Goal: Information Seeking & Learning: Learn about a topic

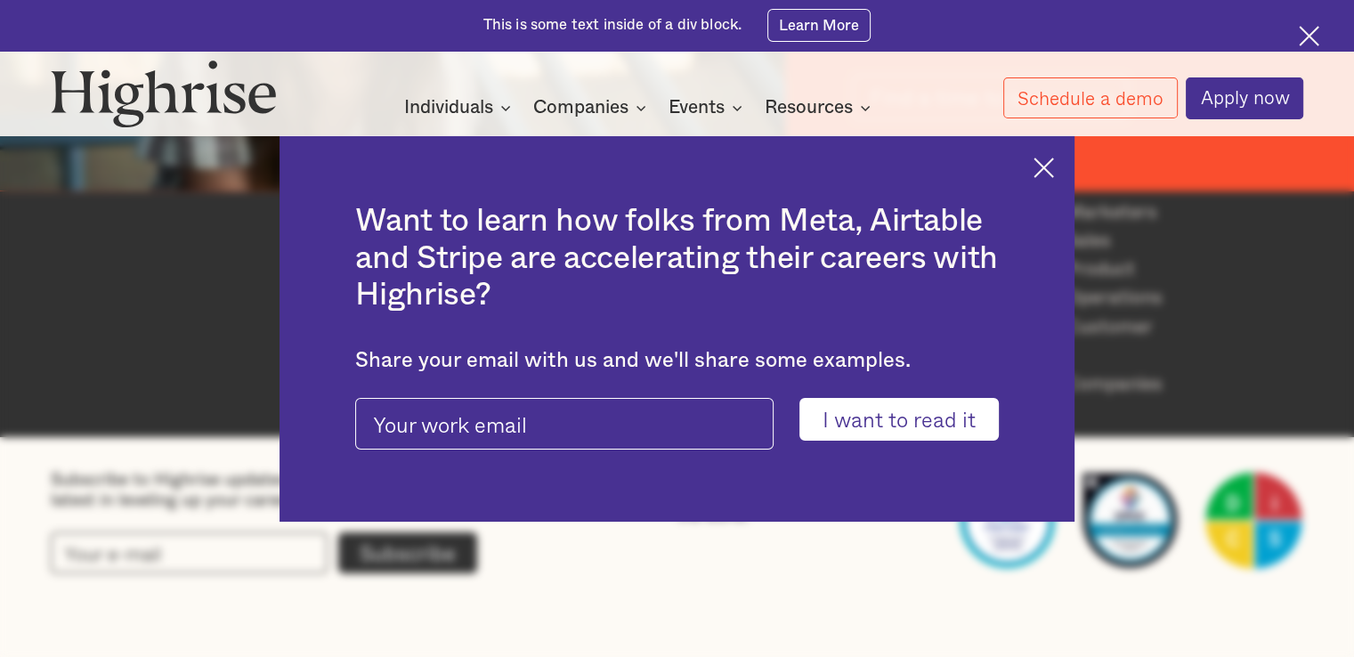
scroll to position [2771, 0]
click at [1045, 172] on img at bounding box center [1044, 168] width 20 height 20
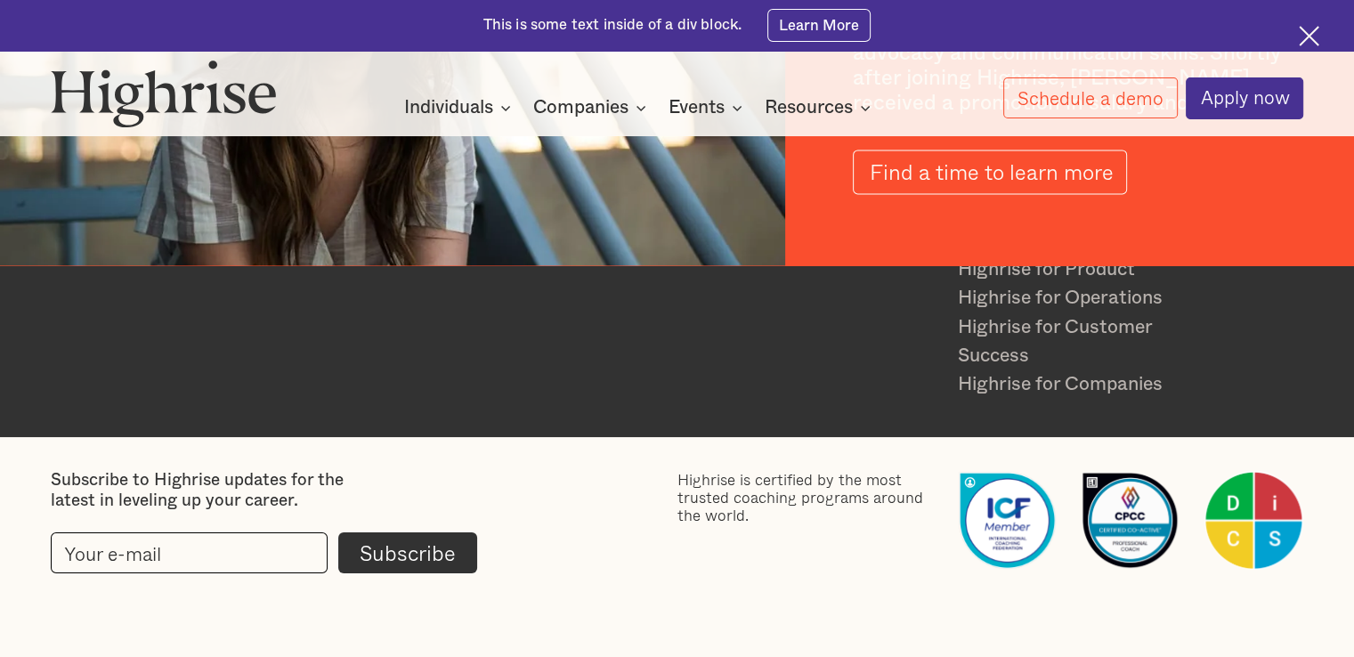
scroll to position [2698, 0]
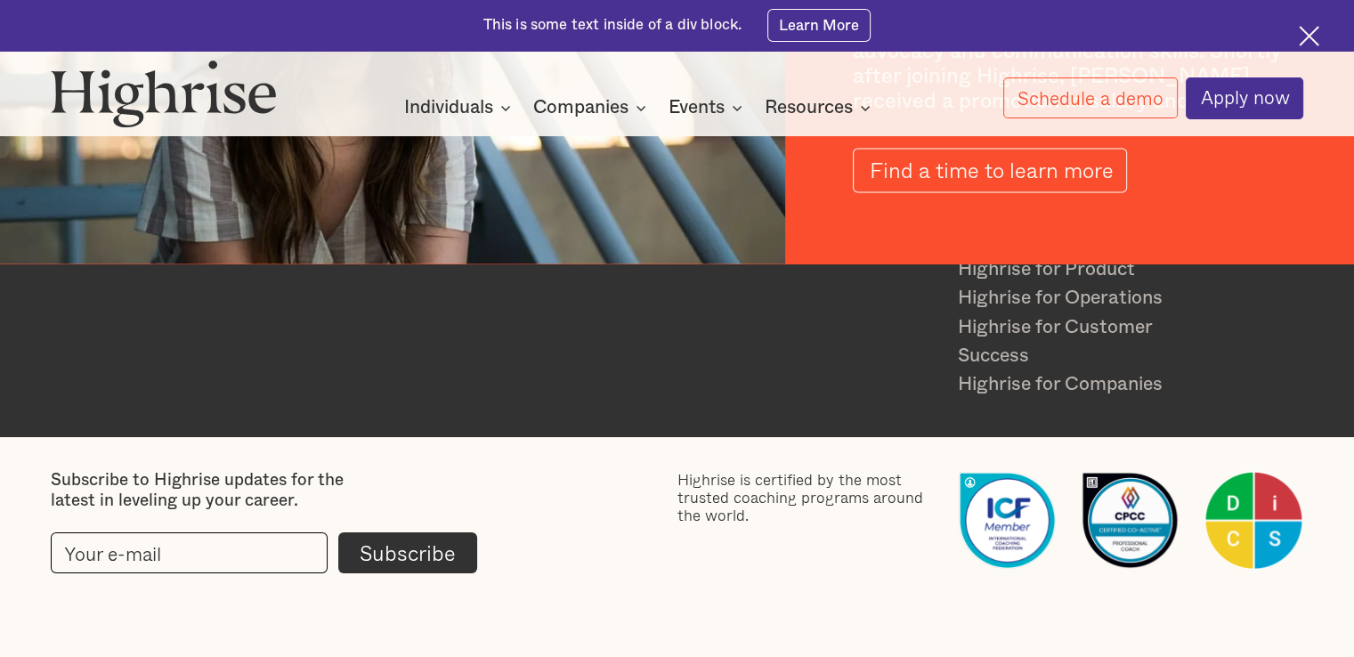
click at [966, 106] on div "How it works Individuals Programs 1 Highrise Leader A 6-month program to grow l…" at bounding box center [640, 107] width 726 height 24
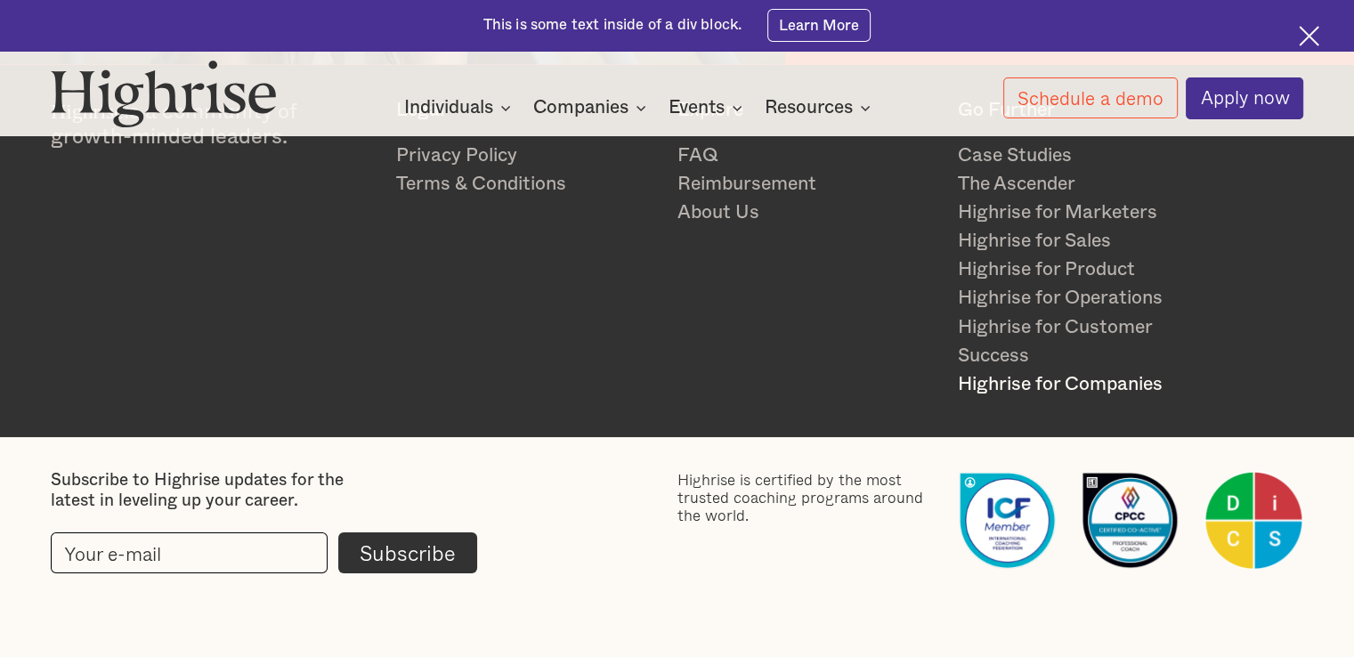
scroll to position [2916, 0]
click at [717, 216] on link "About Us" at bounding box center [808, 213] width 260 height 28
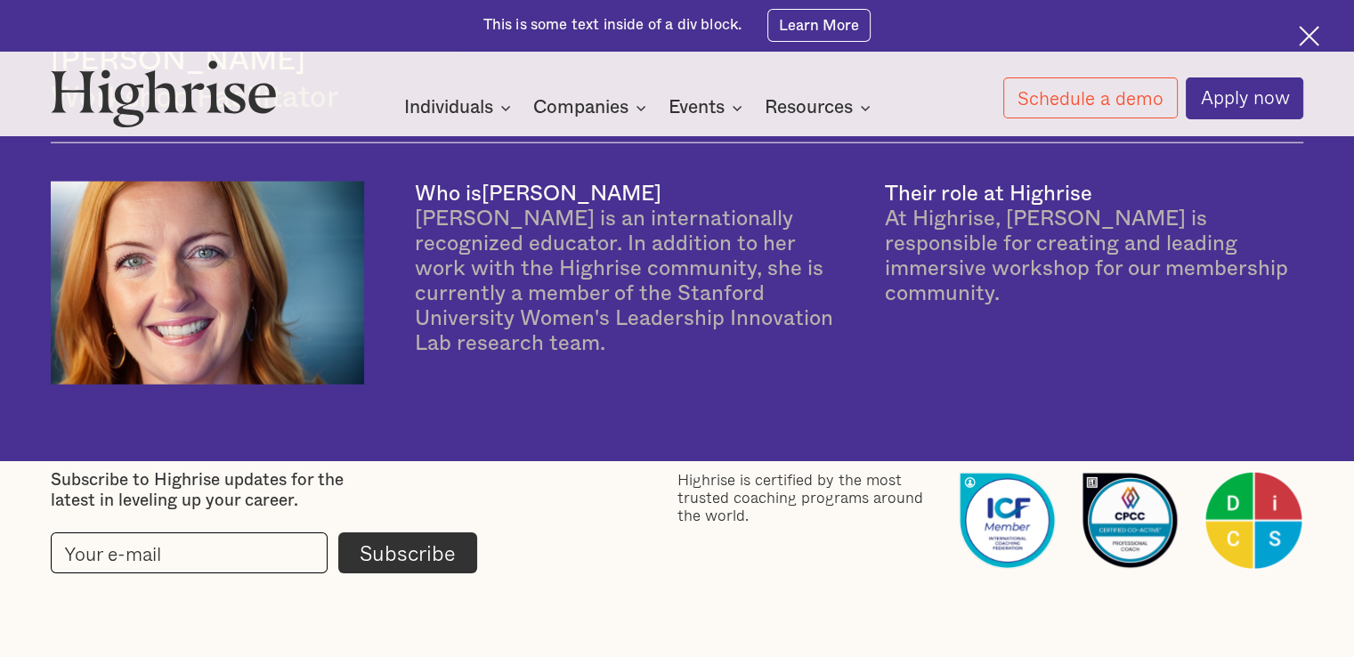
scroll to position [4329, 0]
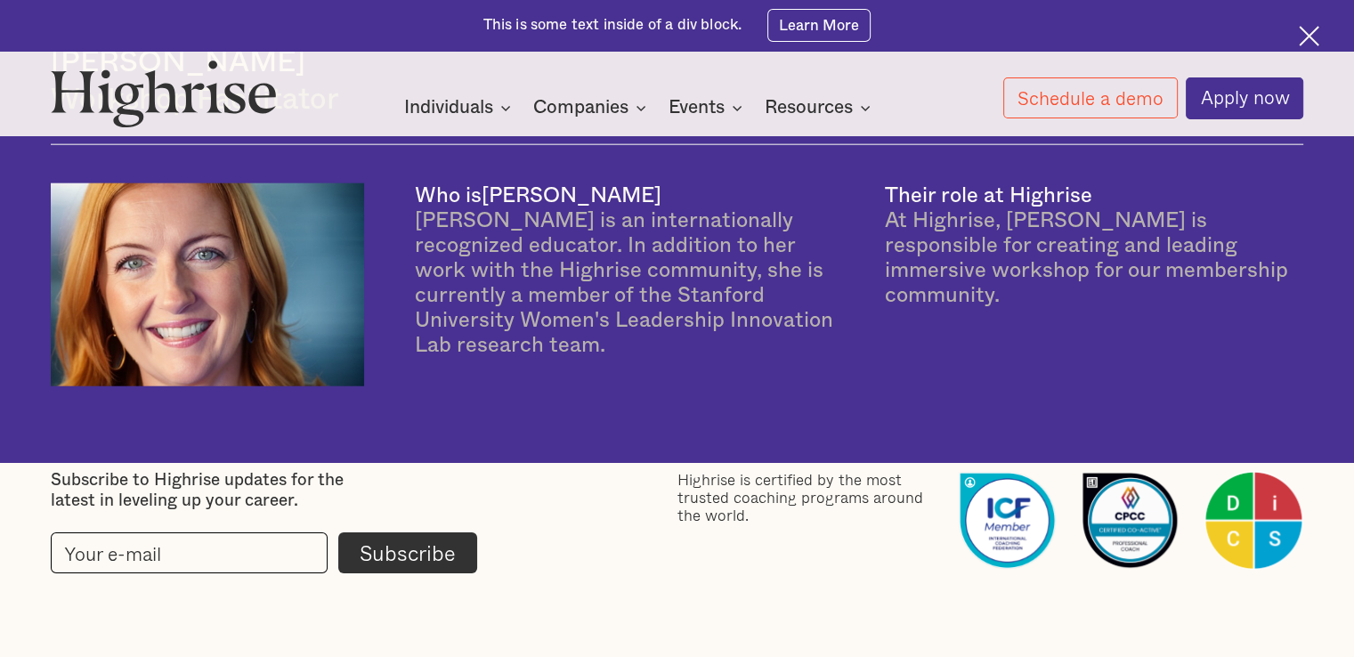
click at [1301, 34] on img at bounding box center [1309, 36] width 20 height 20
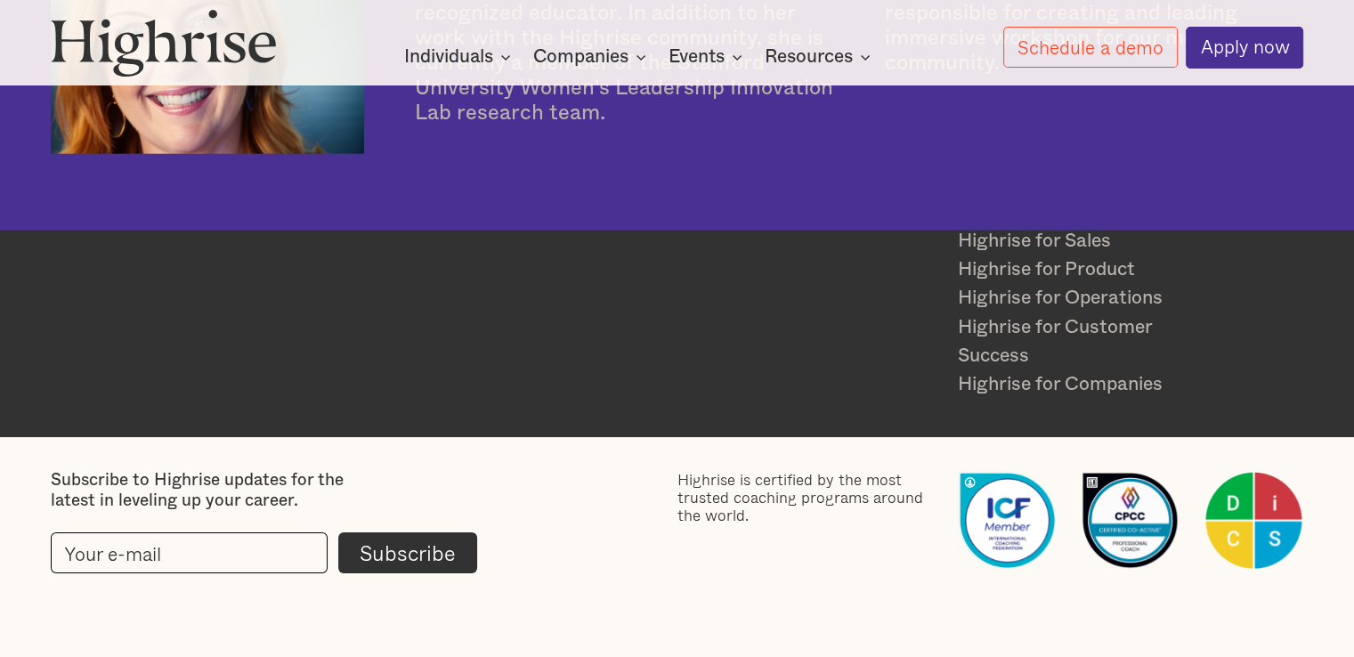
scroll to position [4638, 0]
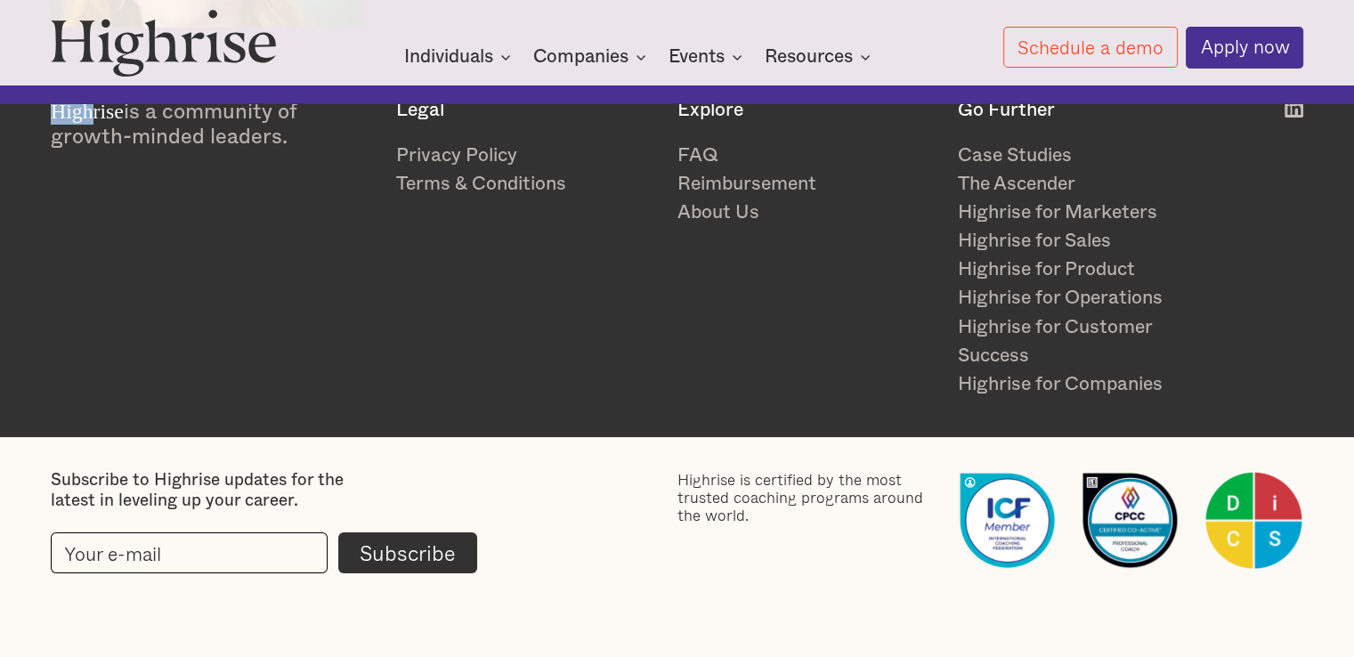
drag, startPoint x: 47, startPoint y: 108, endPoint x: 93, endPoint y: 97, distance: 46.7
click at [93, 99] on div "Highrise is a community of growth-minded leaders. Legal Privacy Policy Terms & …" at bounding box center [677, 249] width 1354 height 300
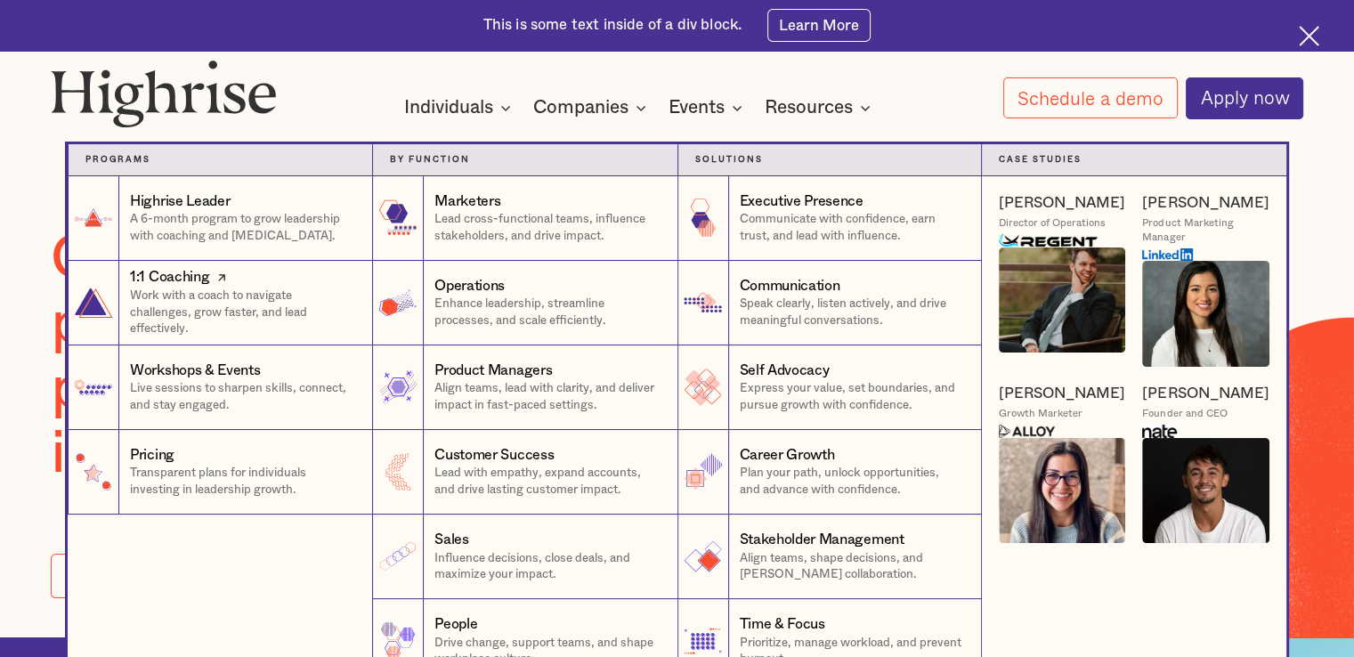
scroll to position [14, 0]
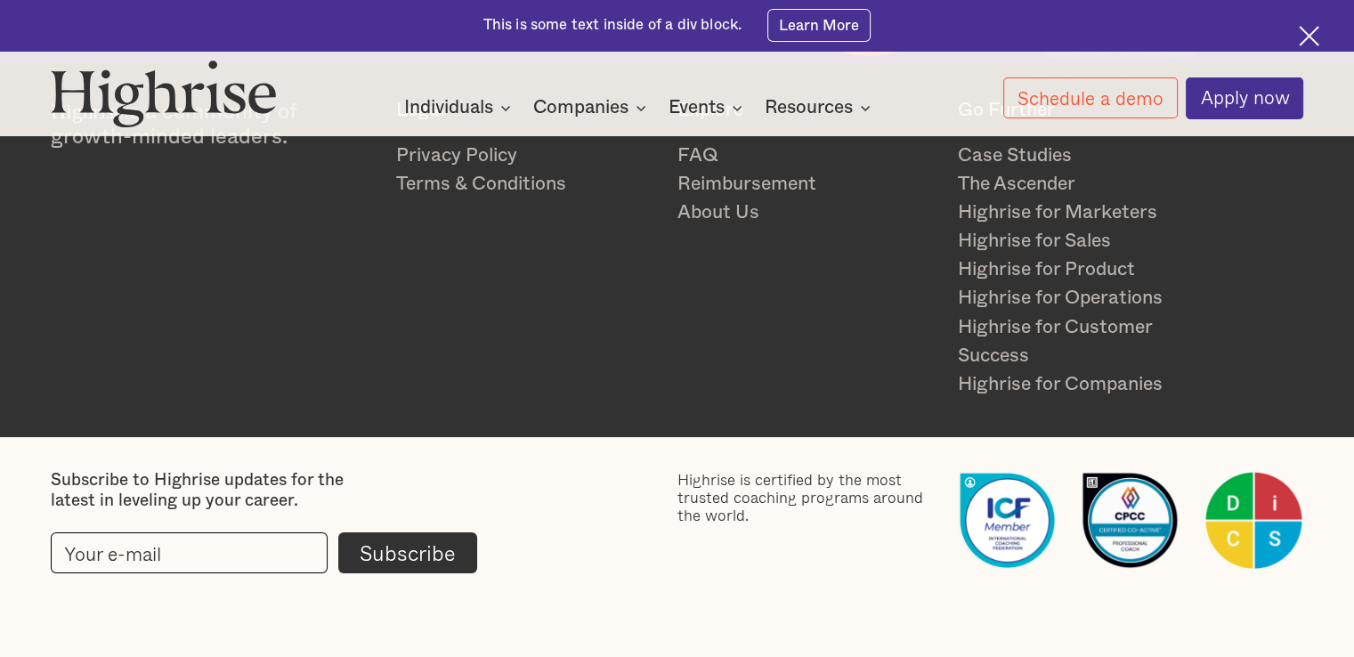
scroll to position [6087, 0]
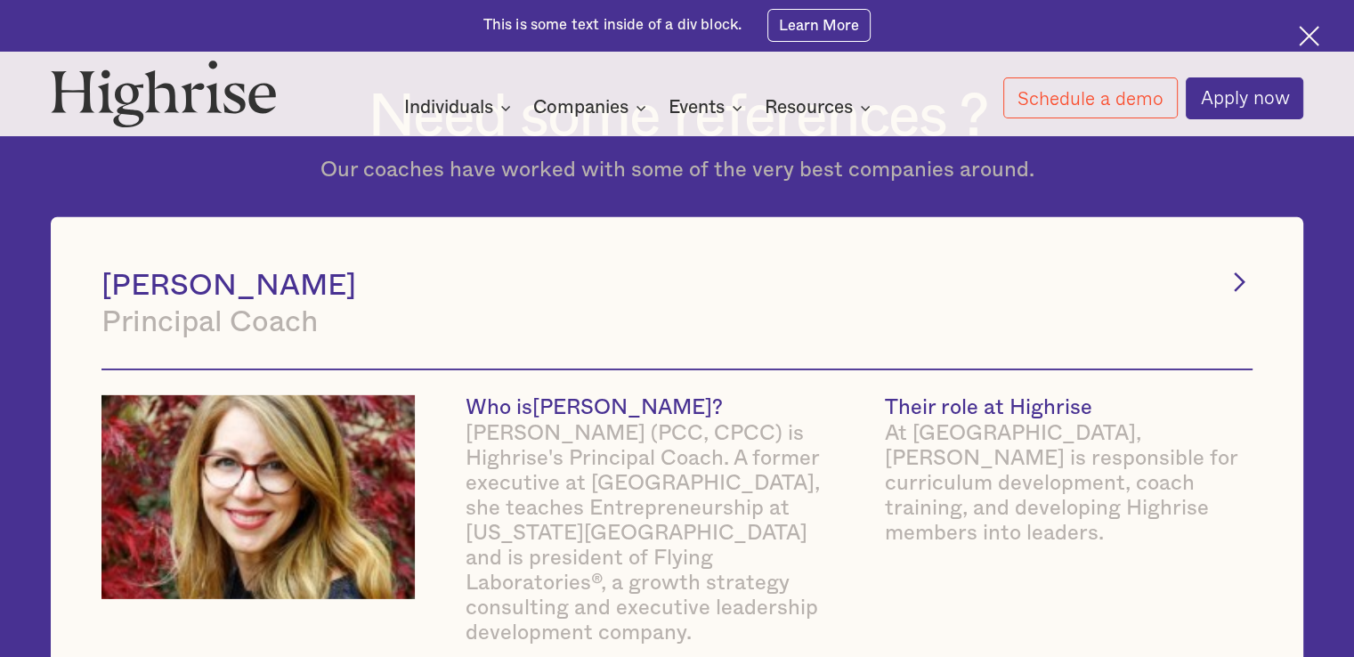
scroll to position [5420, 0]
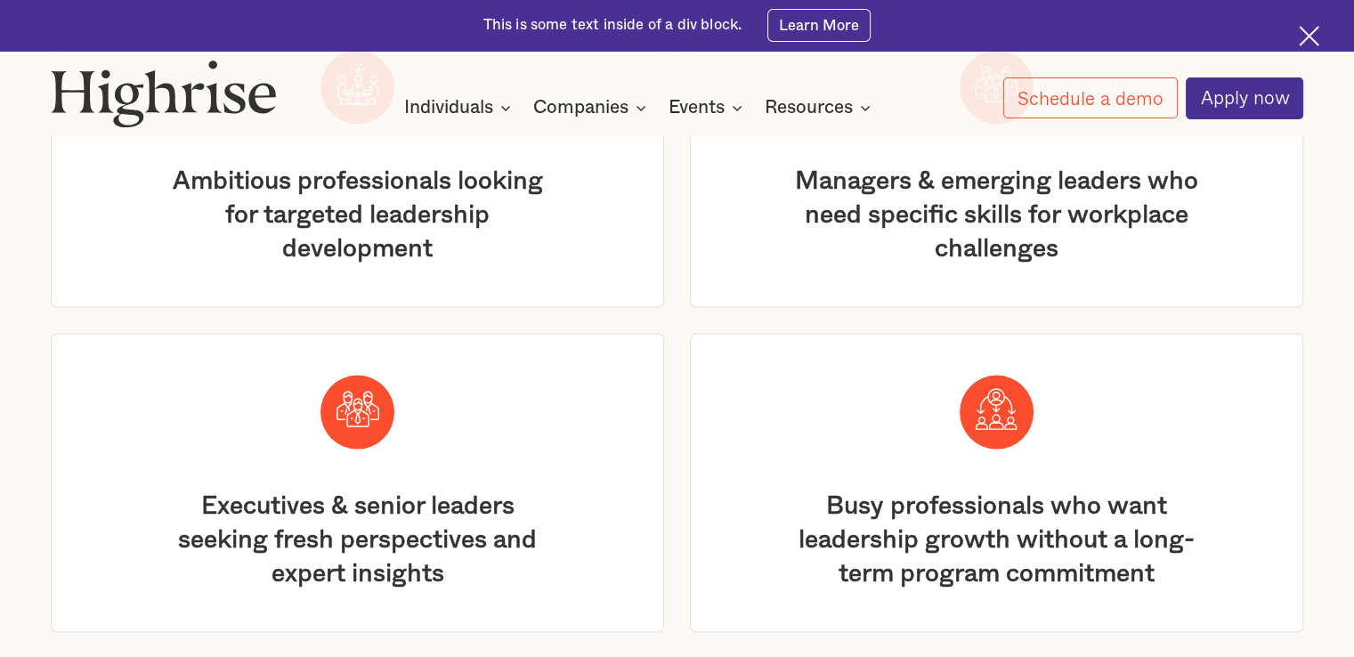
scroll to position [3345, 0]
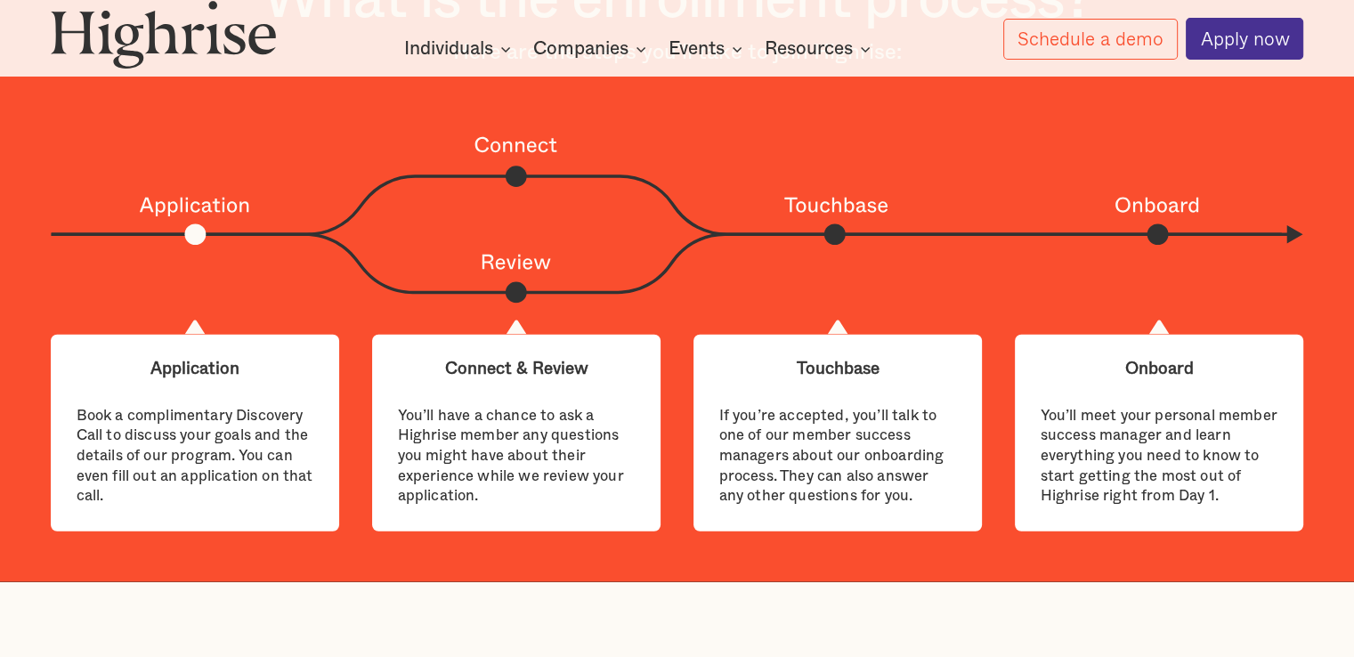
scroll to position [4281, 0]
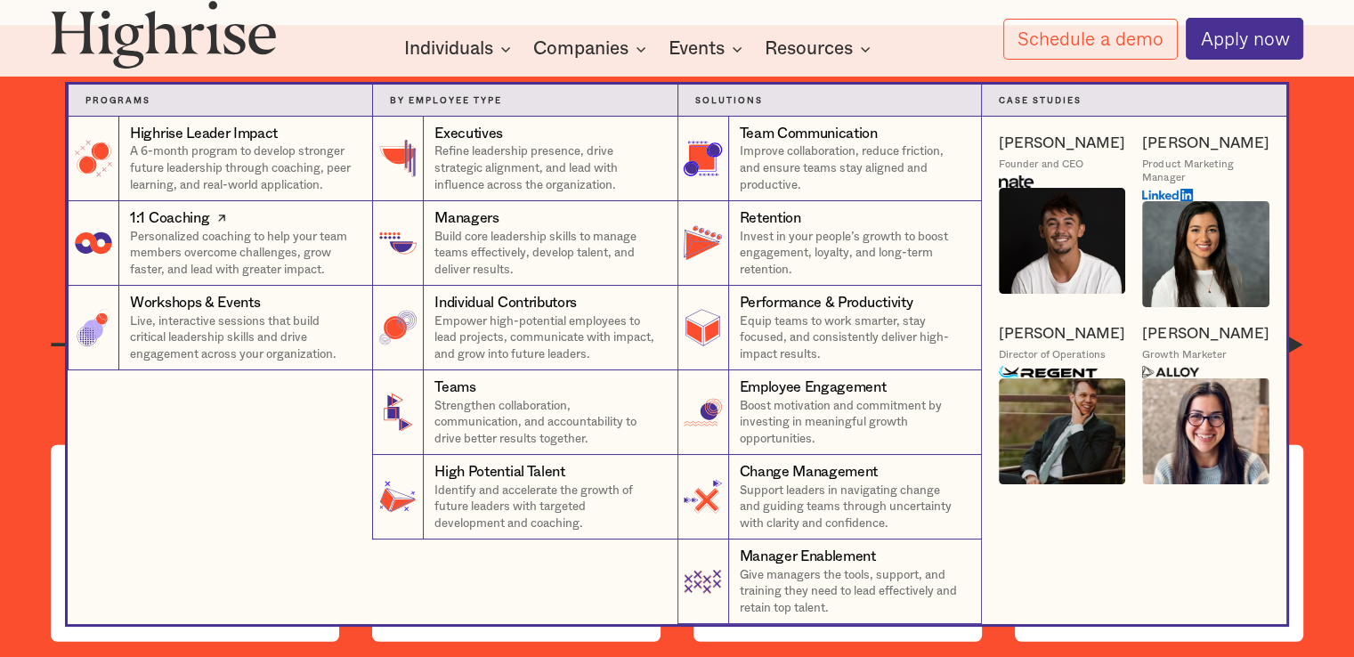
click at [265, 243] on p "Personalized coaching to help your team members overcome challenges, grow faste…" at bounding box center [242, 254] width 225 height 50
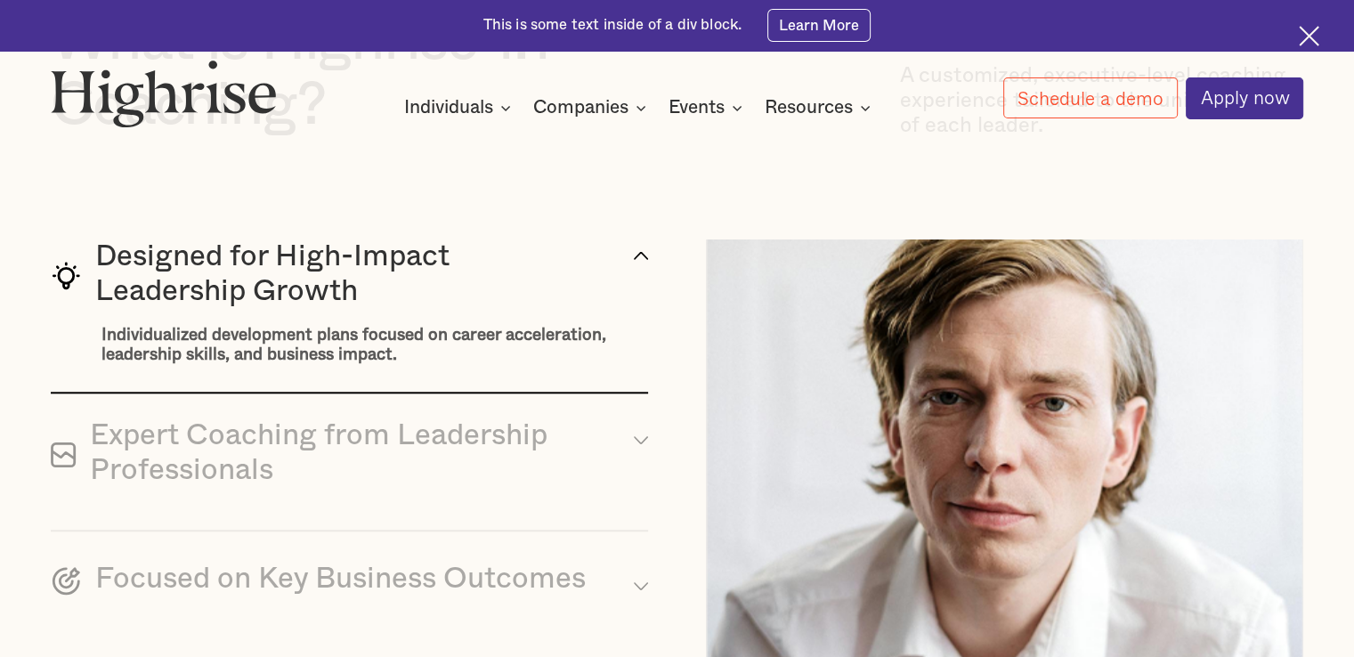
scroll to position [1592, 0]
